Goal: Find specific page/section: Find specific page/section

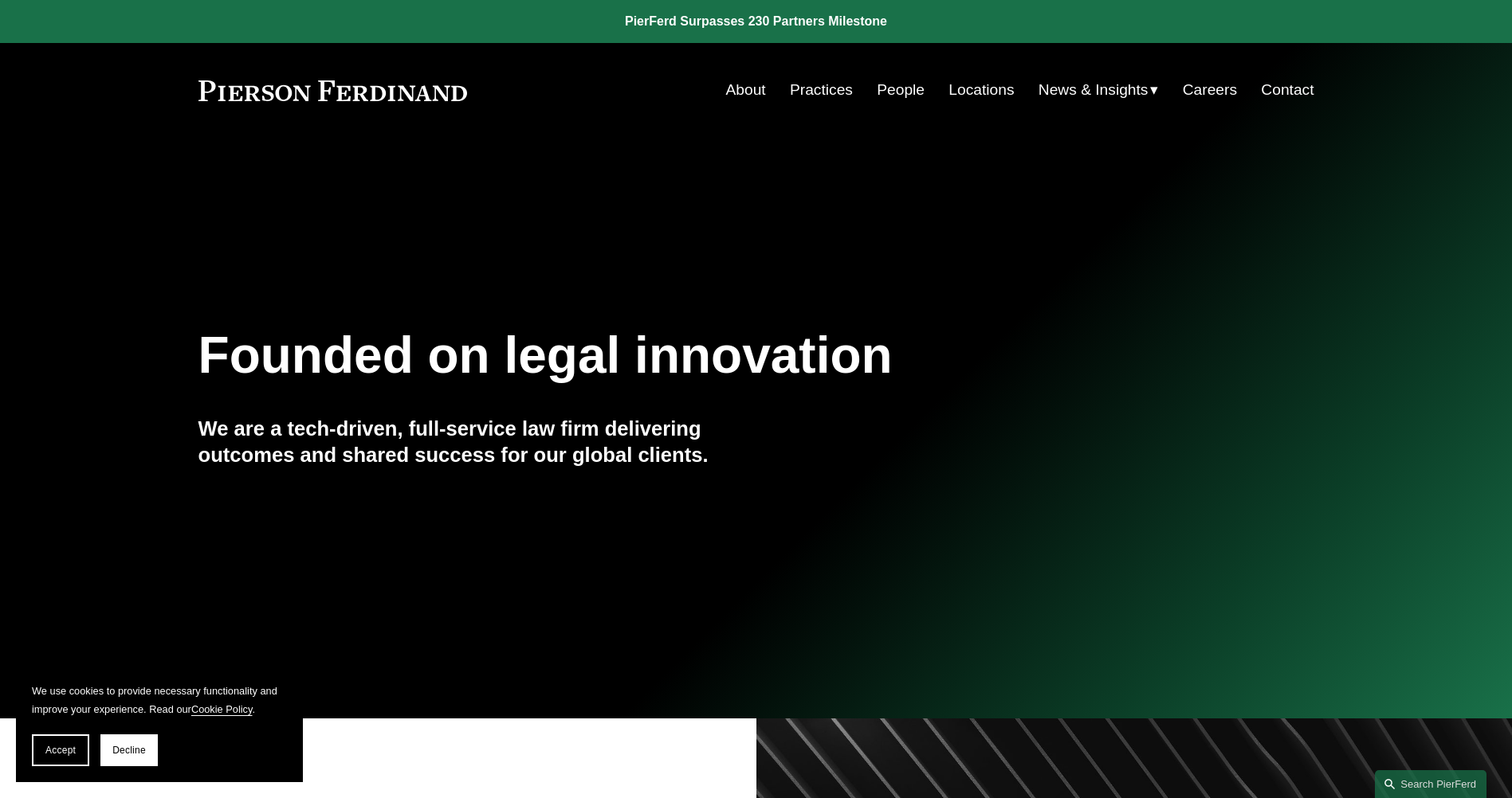
click at [746, 90] on link "About" at bounding box center [746, 90] width 40 height 30
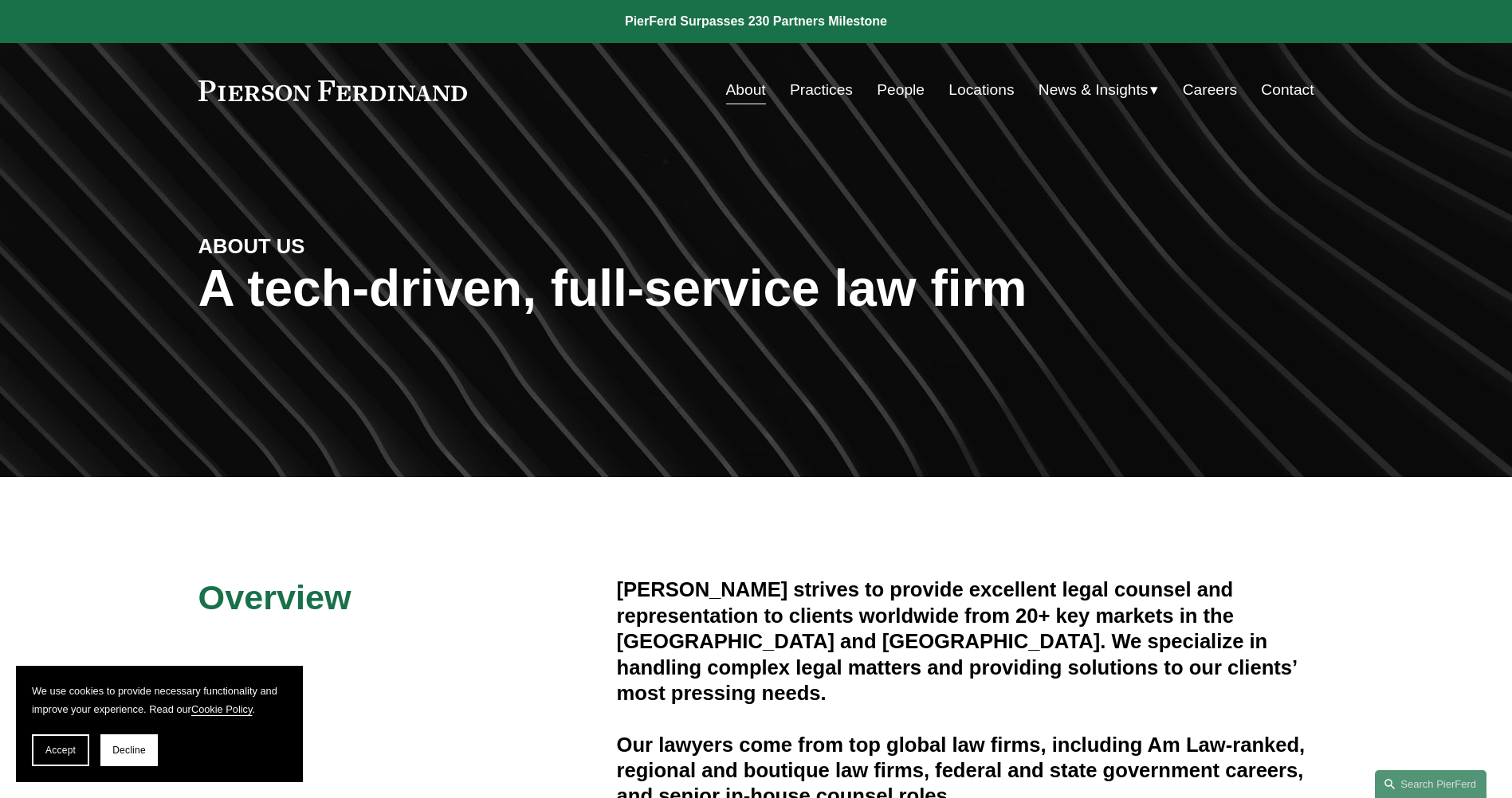
click at [884, 94] on link "People" at bounding box center [901, 90] width 48 height 30
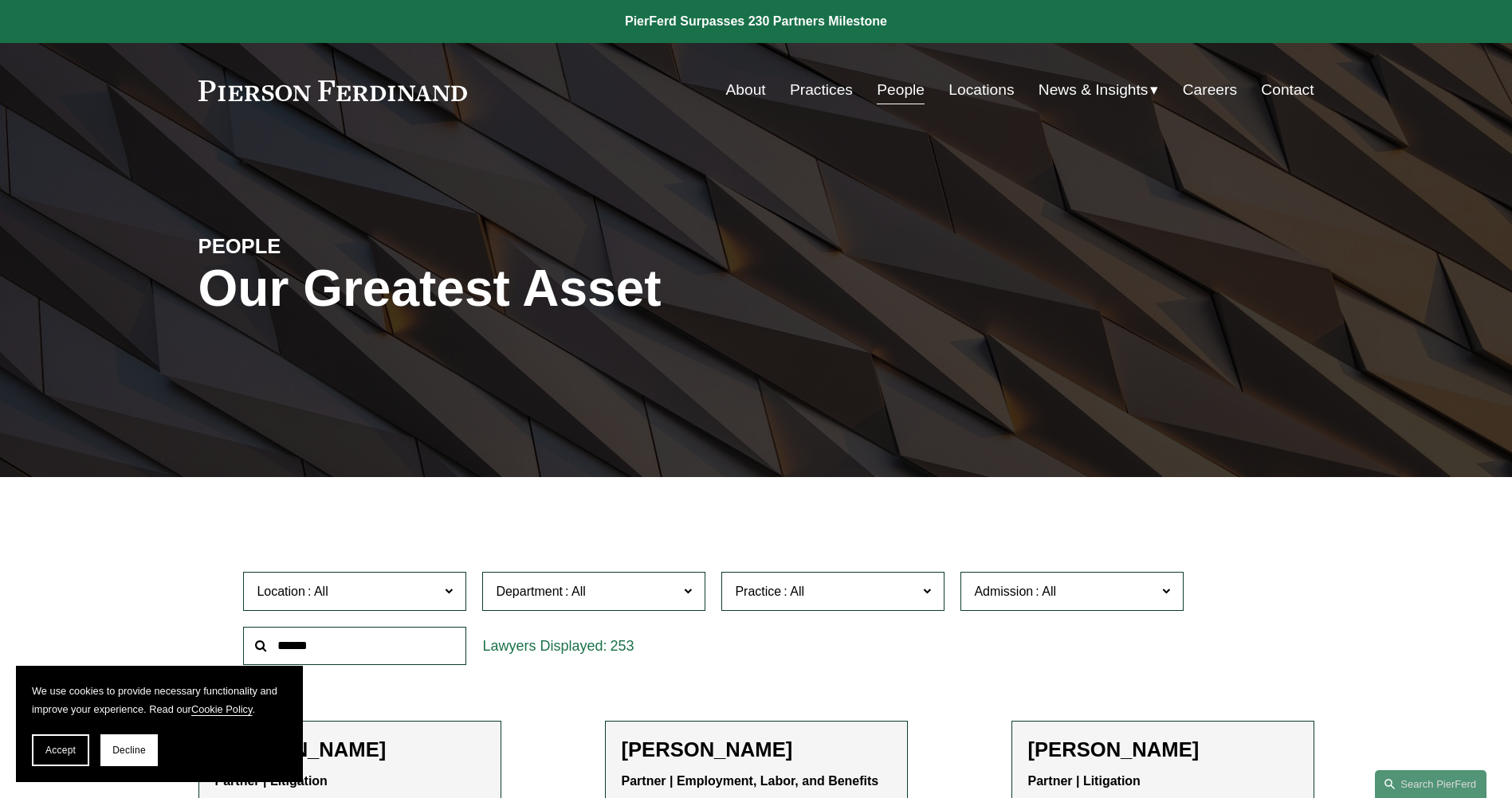
click at [896, 593] on span "Practice" at bounding box center [826, 591] width 183 height 22
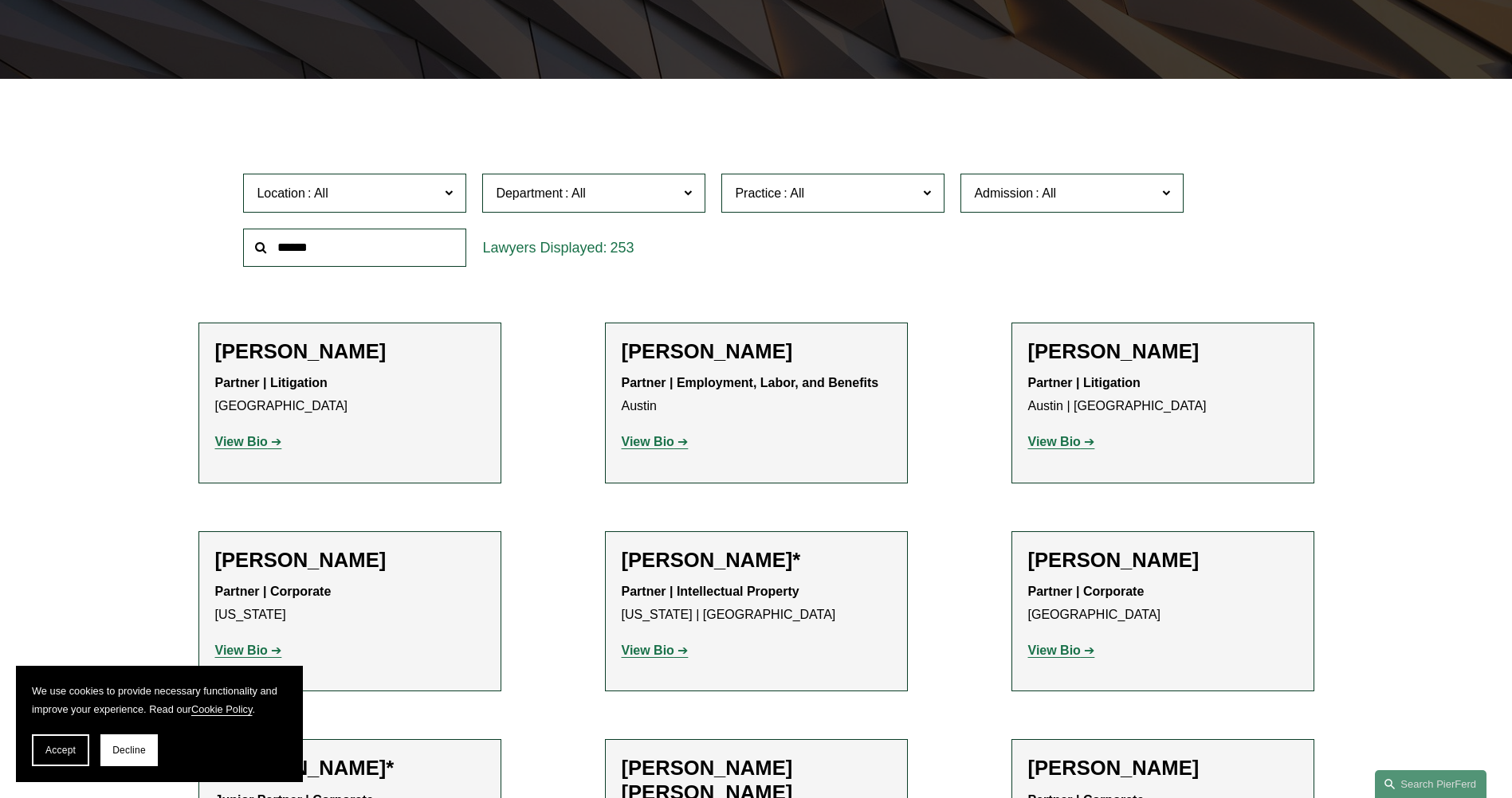
scroll to position [1514, 0]
click at [0, 0] on link "Insurance" at bounding box center [0, 0] width 0 height 0
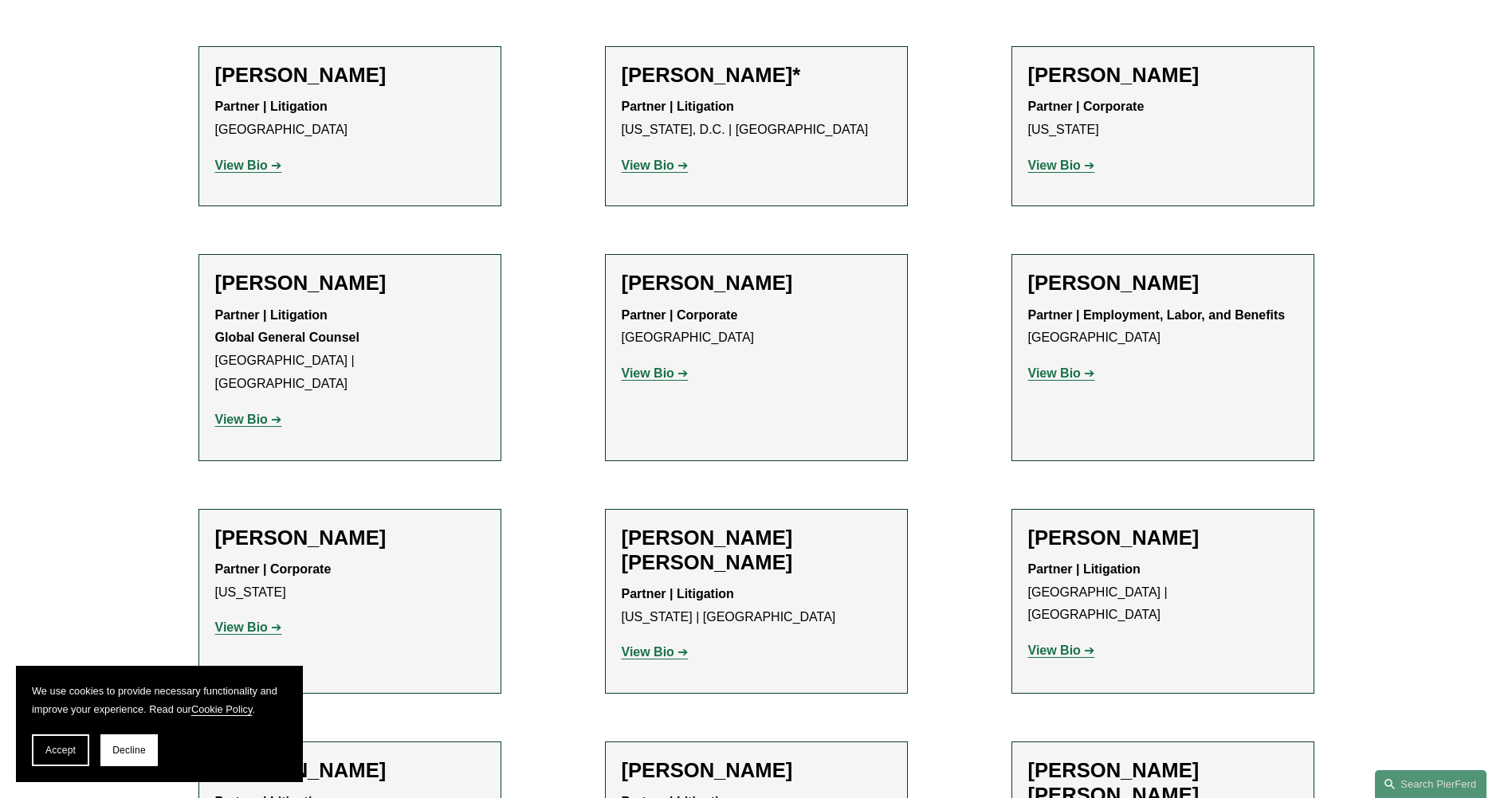
scroll to position [1513, 0]
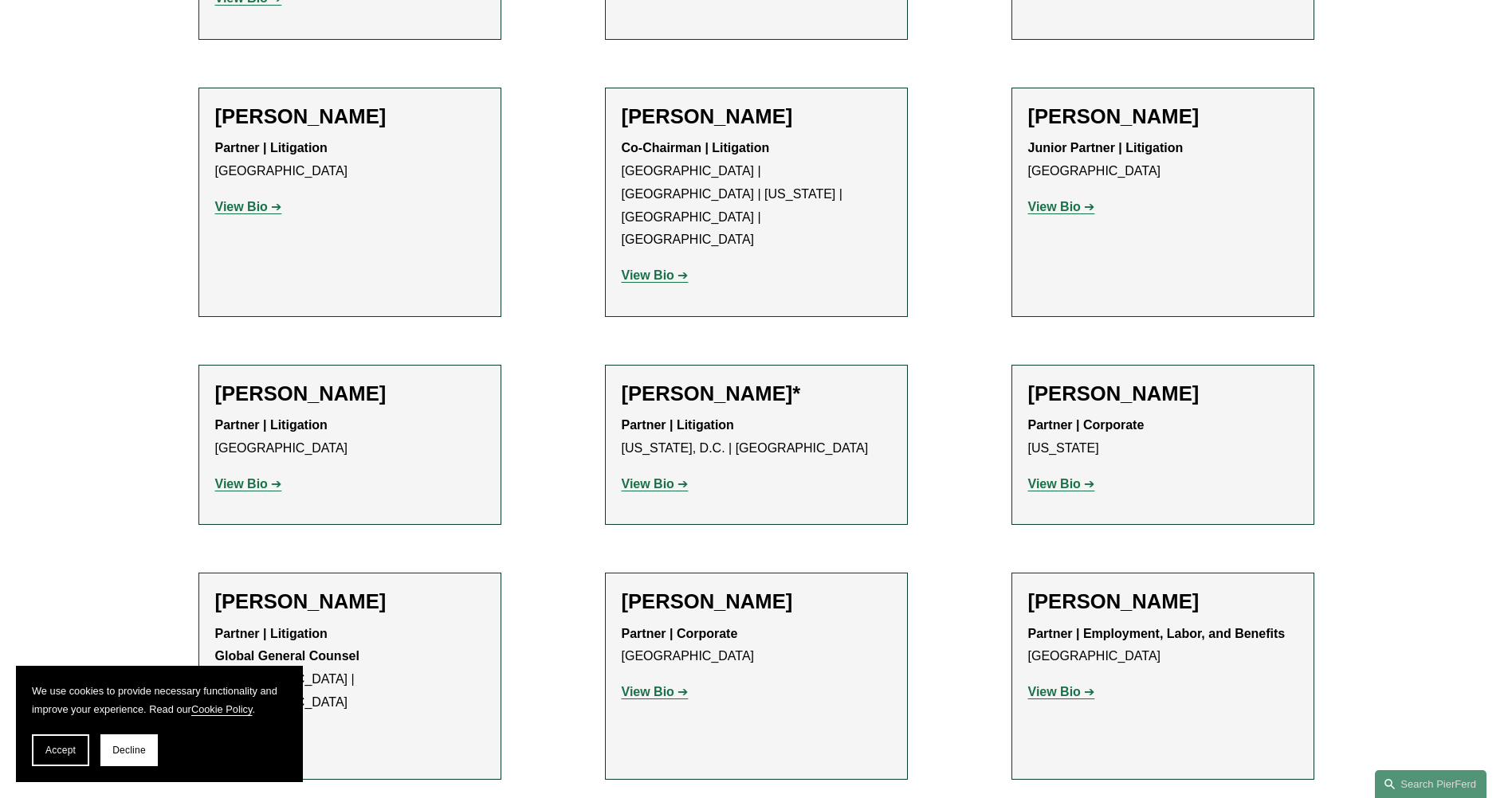
click at [723, 104] on h2 "Joel M. Ferdinand" at bounding box center [756, 116] width 269 height 25
click at [660, 268] on strong "View Bio" at bounding box center [648, 275] width 53 height 14
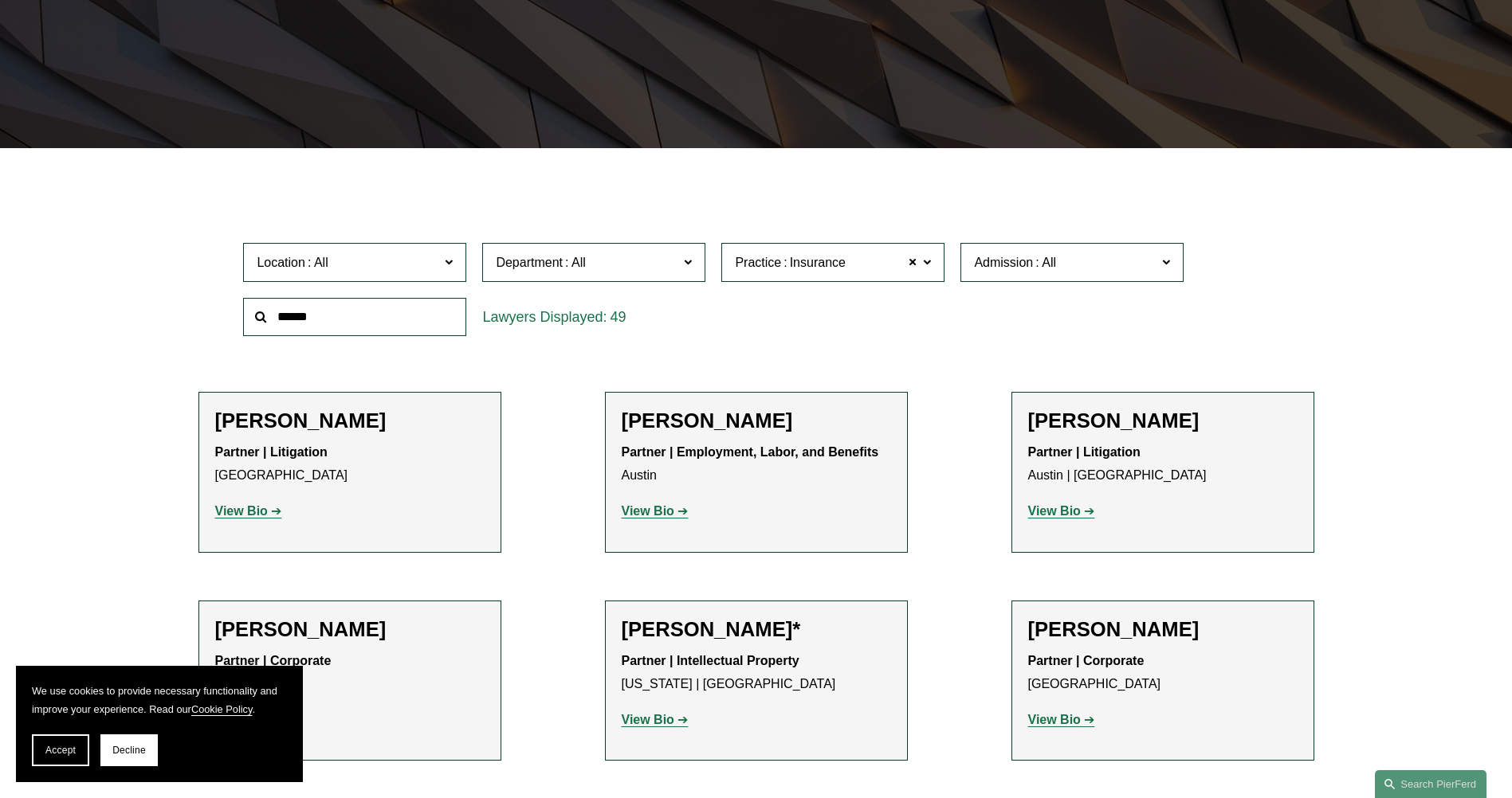
scroll to position [318, 0]
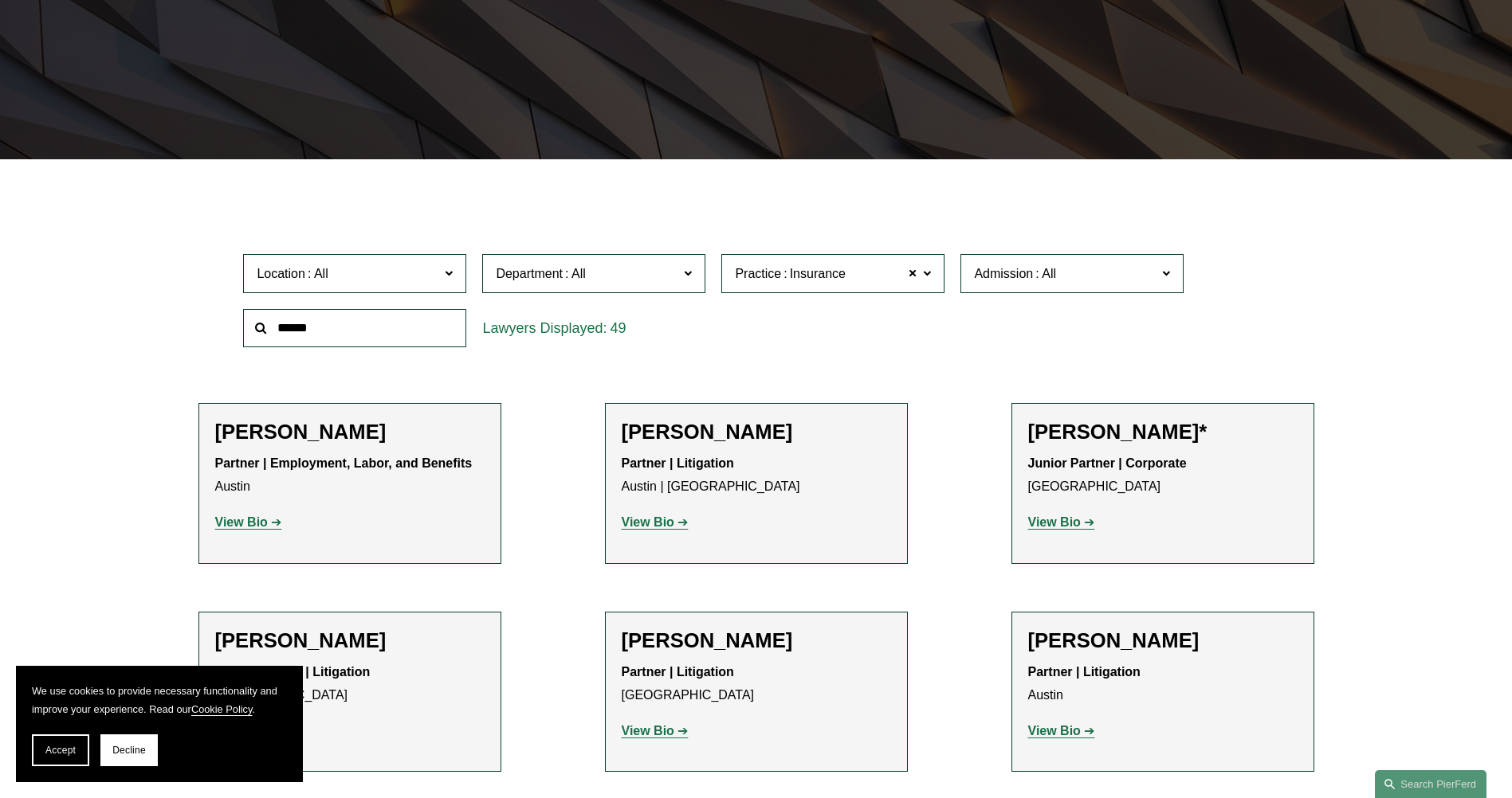
scroll to position [399, 0]
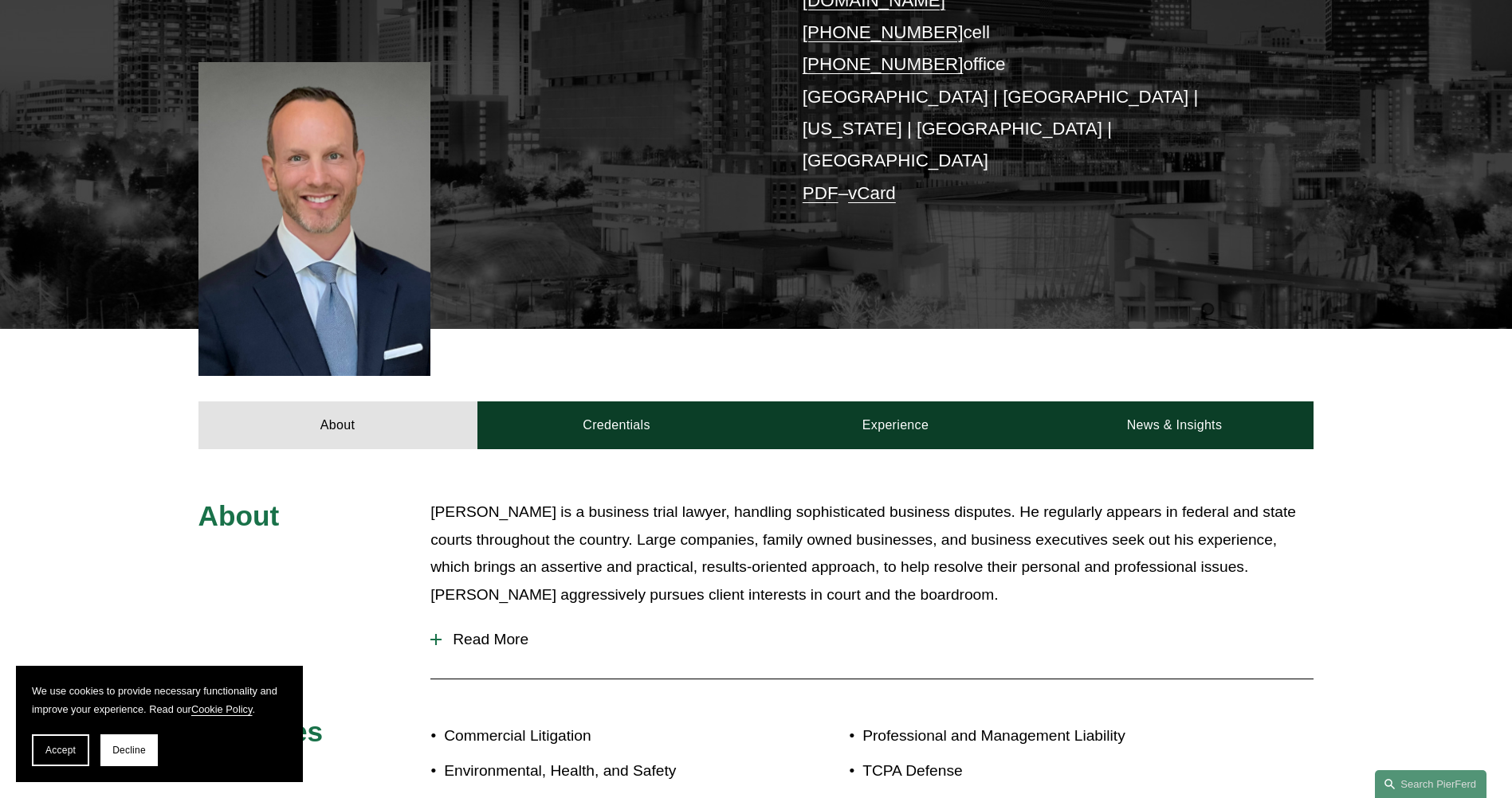
scroll to position [558, 0]
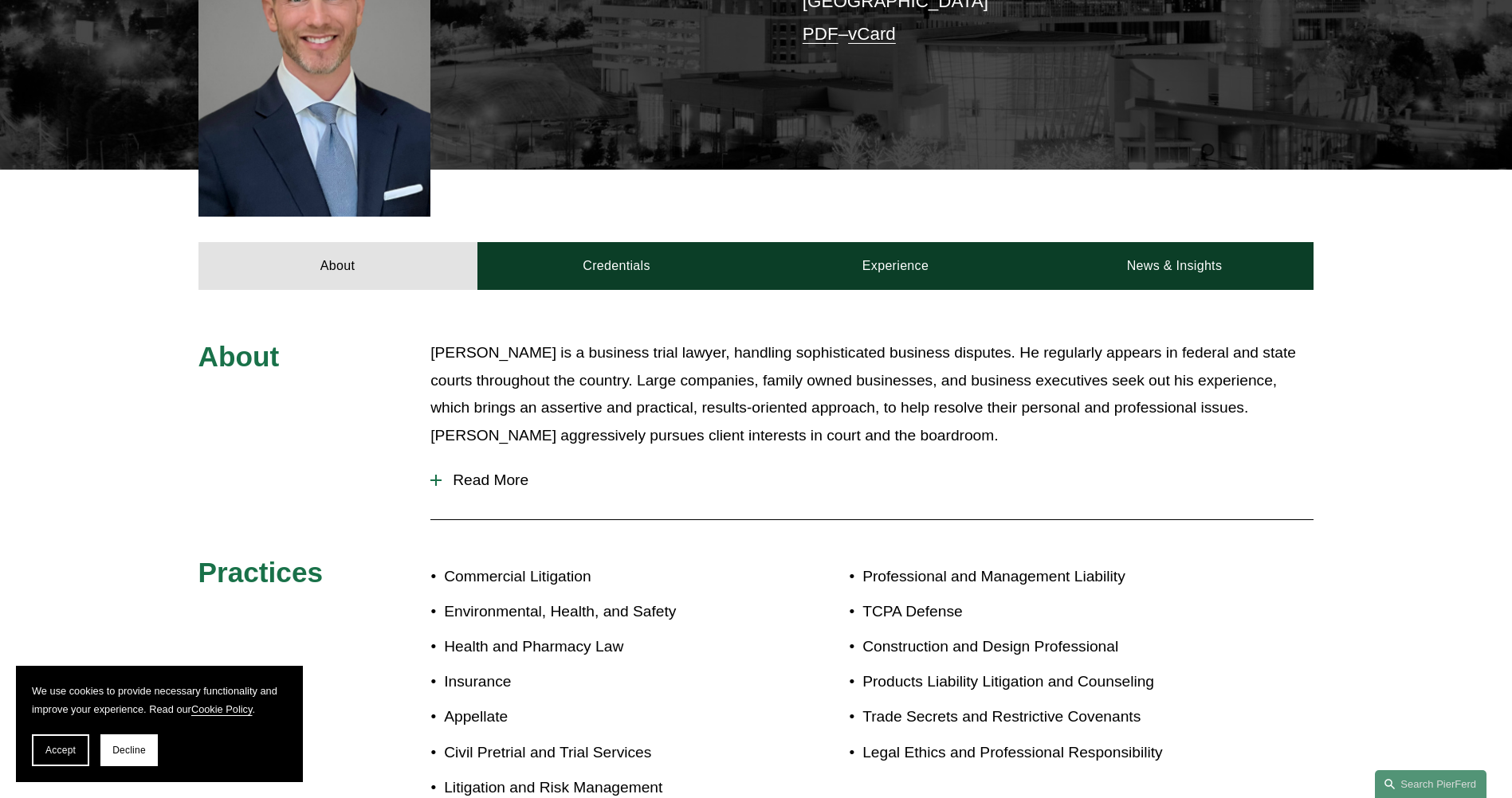
click at [438, 475] on div at bounding box center [436, 480] width 11 height 11
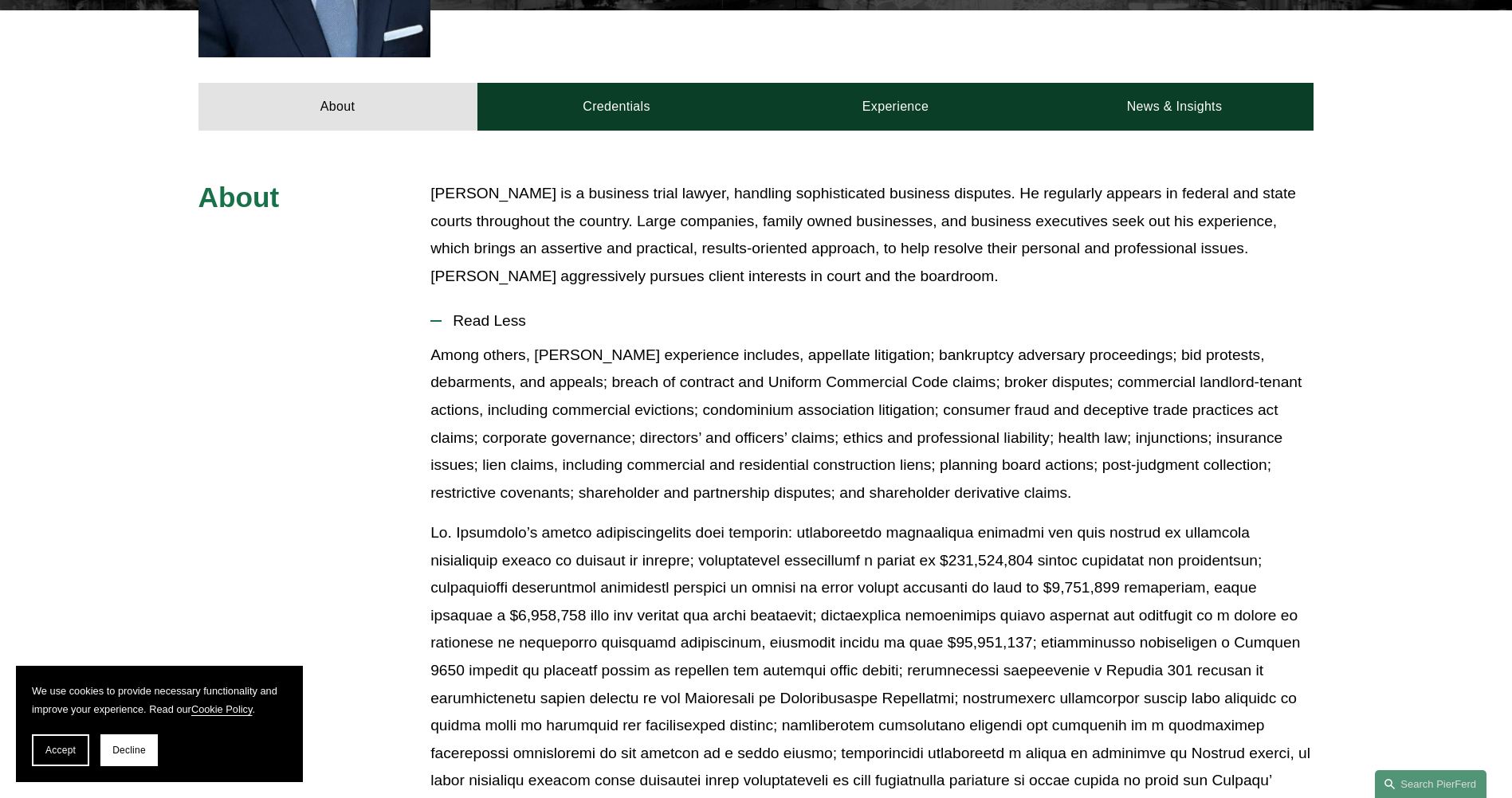
scroll to position [637, 0]
